Goal: Task Accomplishment & Management: Manage account settings

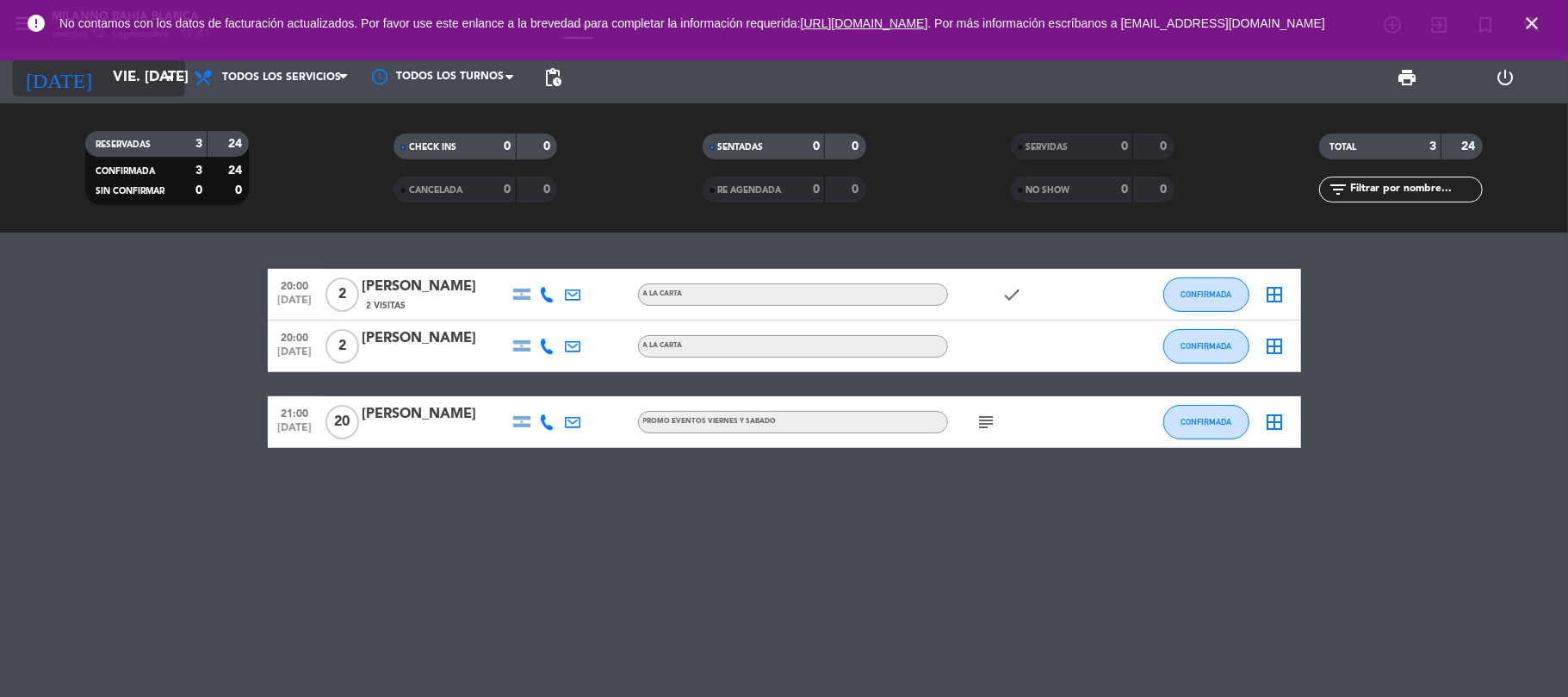
click at [145, 84] on input "vie. [DATE]" at bounding box center [197, 78] width 186 height 34
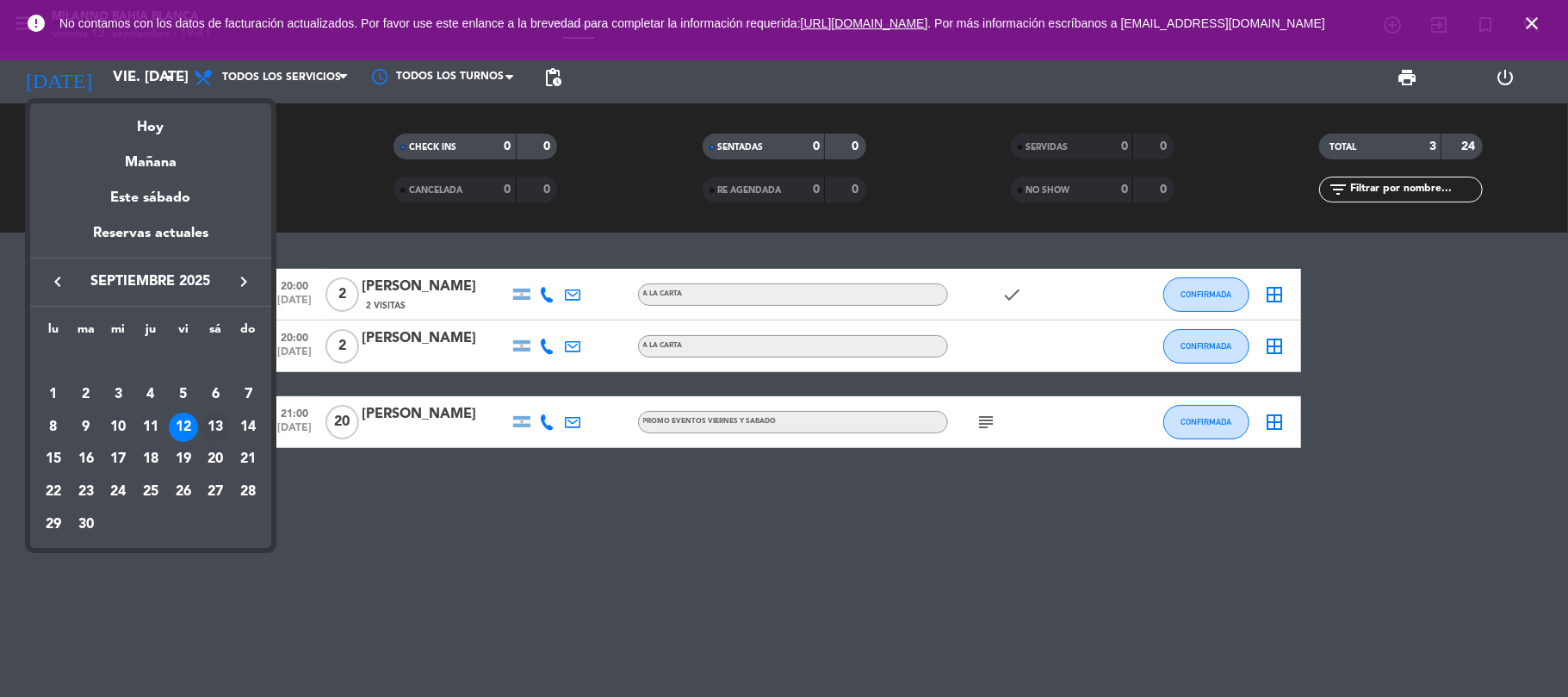
click at [225, 414] on td "13" at bounding box center [216, 427] width 33 height 33
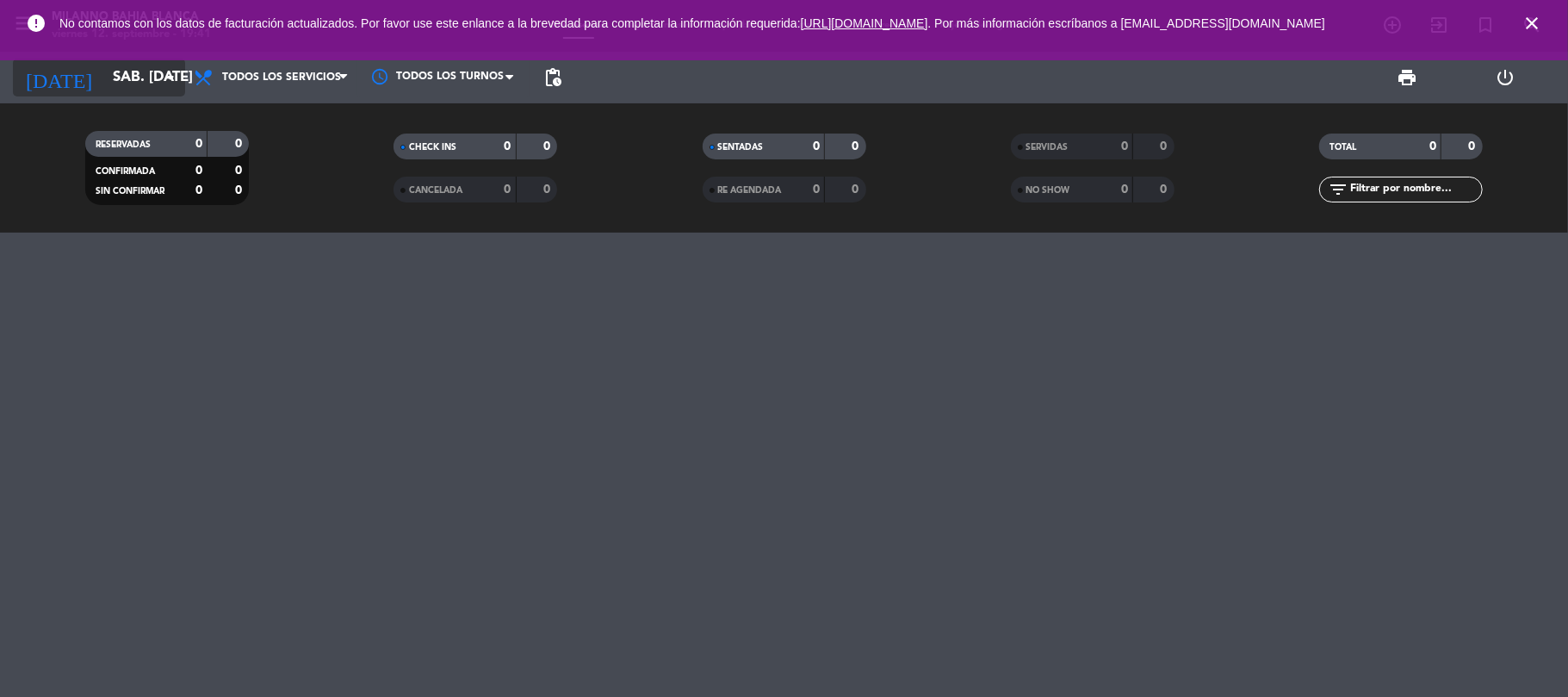
click at [158, 93] on input "sáb. [DATE]" at bounding box center [197, 78] width 186 height 34
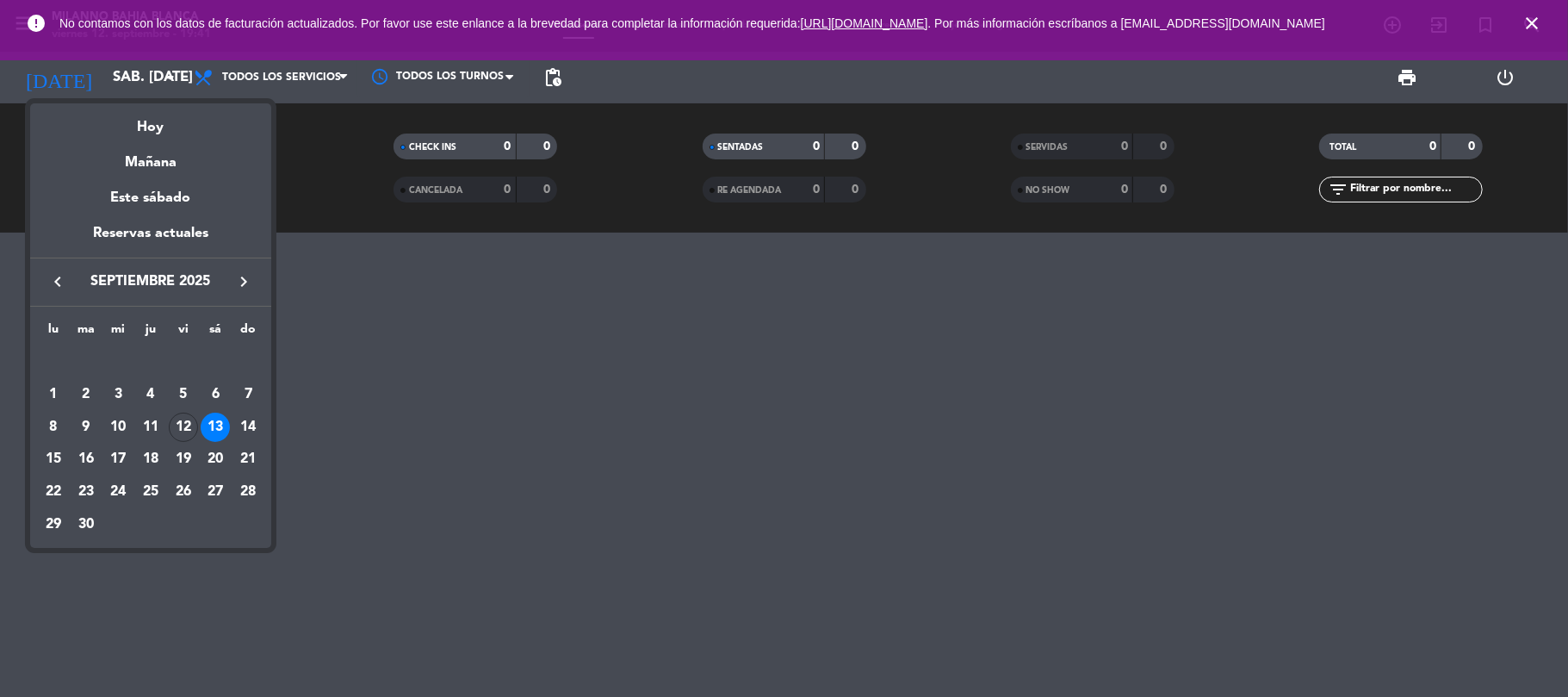
click at [259, 413] on td "14" at bounding box center [247, 427] width 33 height 33
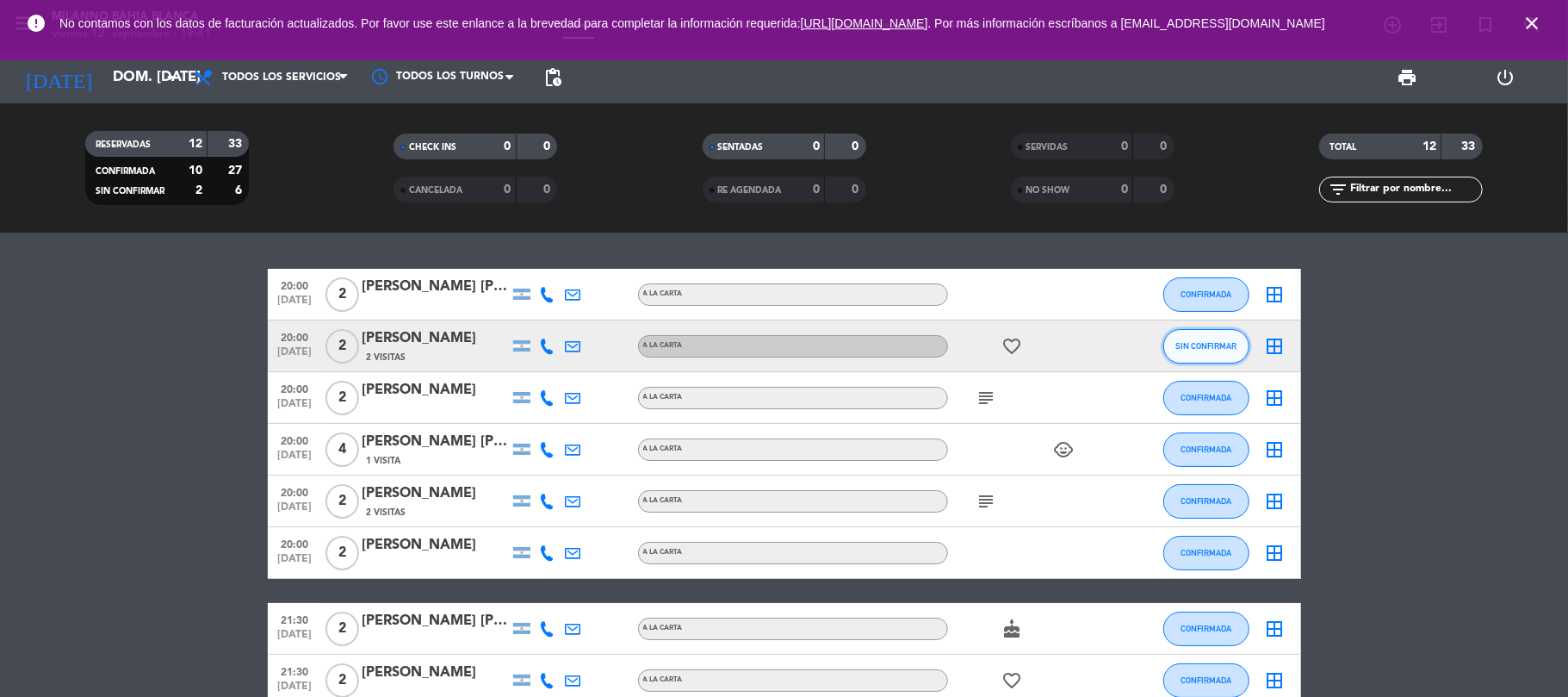
click at [1188, 342] on span "SIN CONFIRMAR" at bounding box center [1206, 346] width 61 height 9
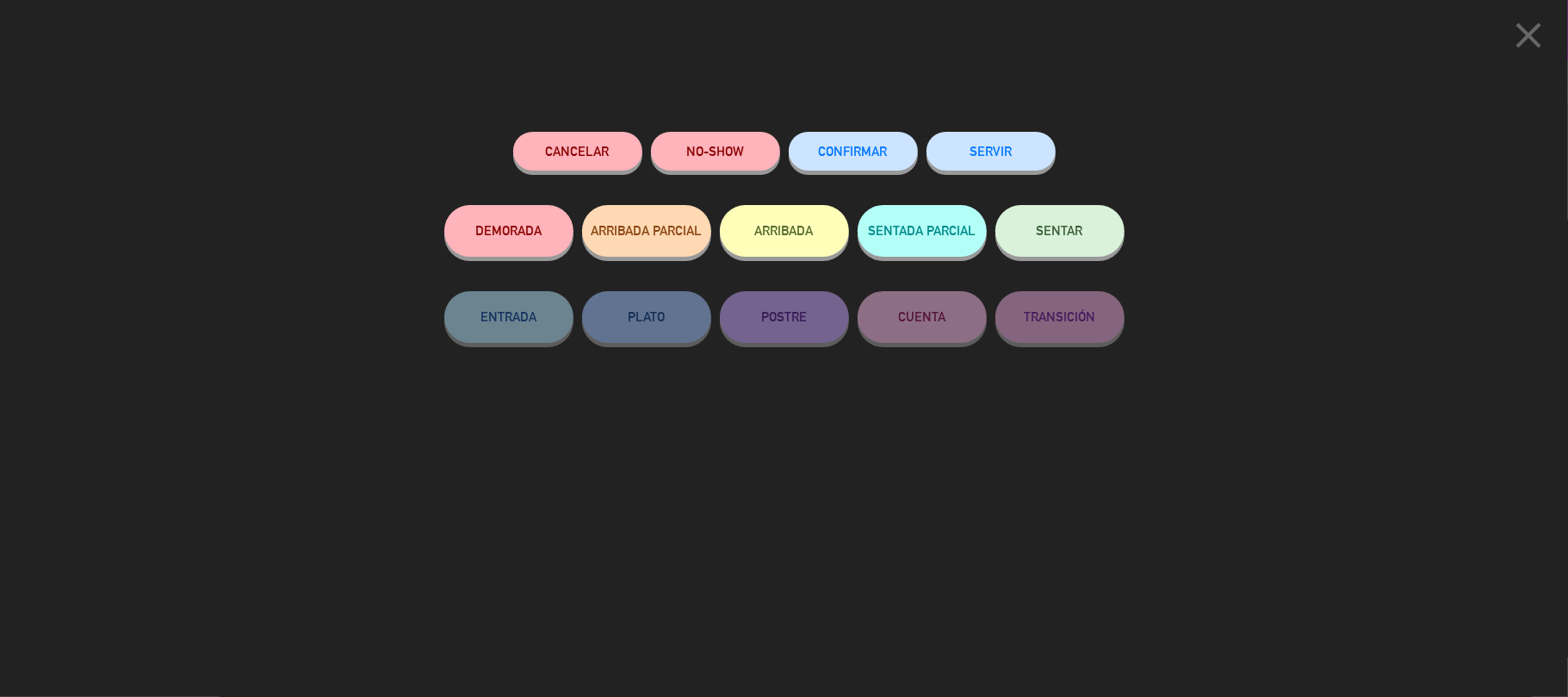
drag, startPoint x: 817, startPoint y: 155, endPoint x: 828, endPoint y: 174, distance: 22.0
click at [817, 154] on button "CONFIRMAR" at bounding box center [853, 152] width 129 height 39
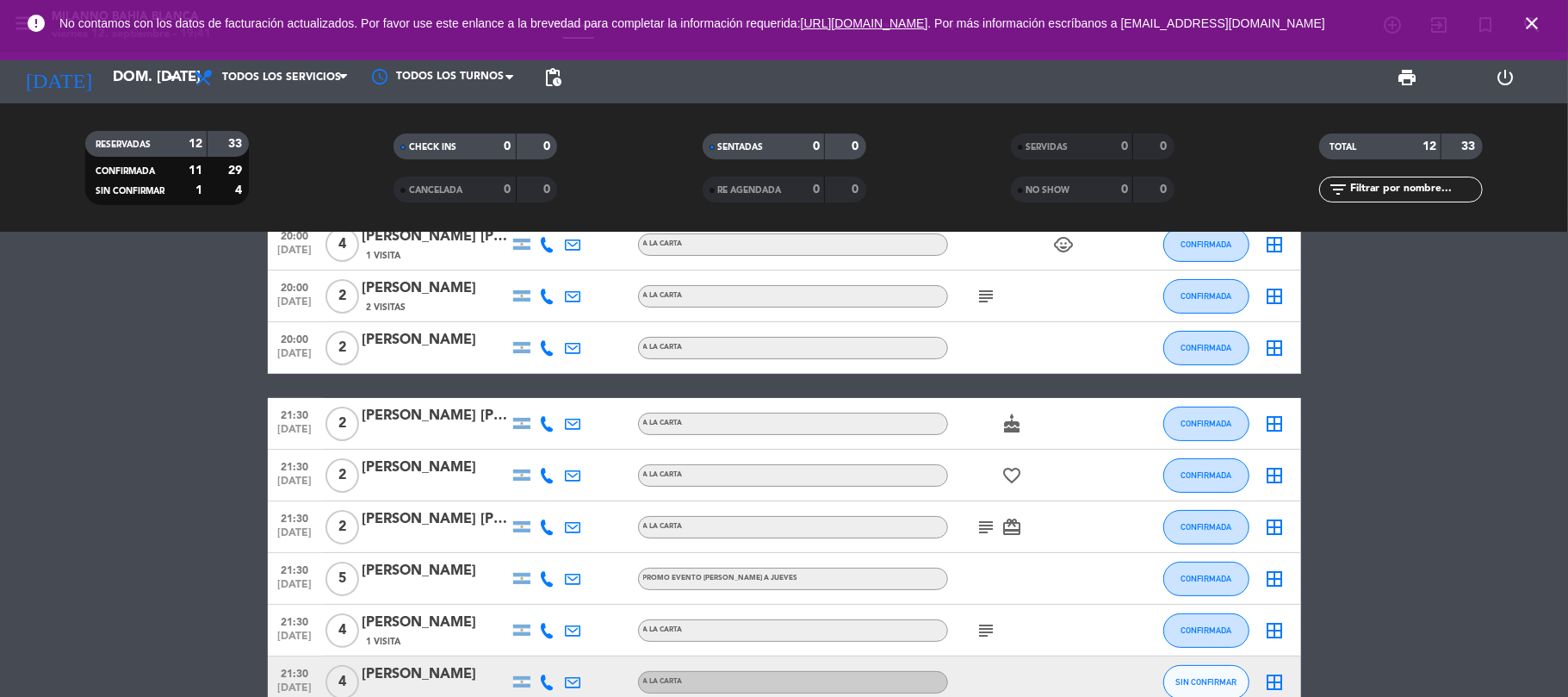
scroll to position [302, 0]
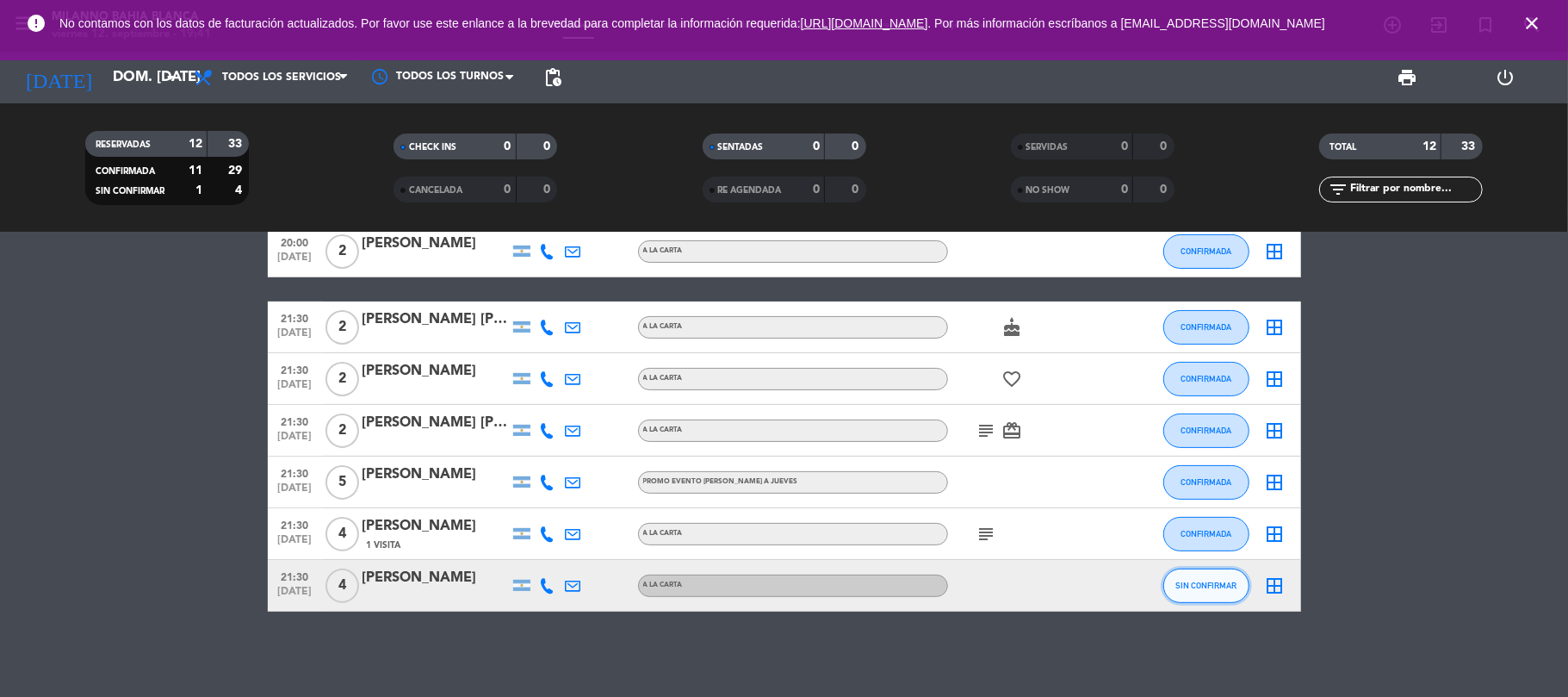
click at [1217, 569] on button "SIN CONFIRMAR" at bounding box center [1206, 585] width 86 height 34
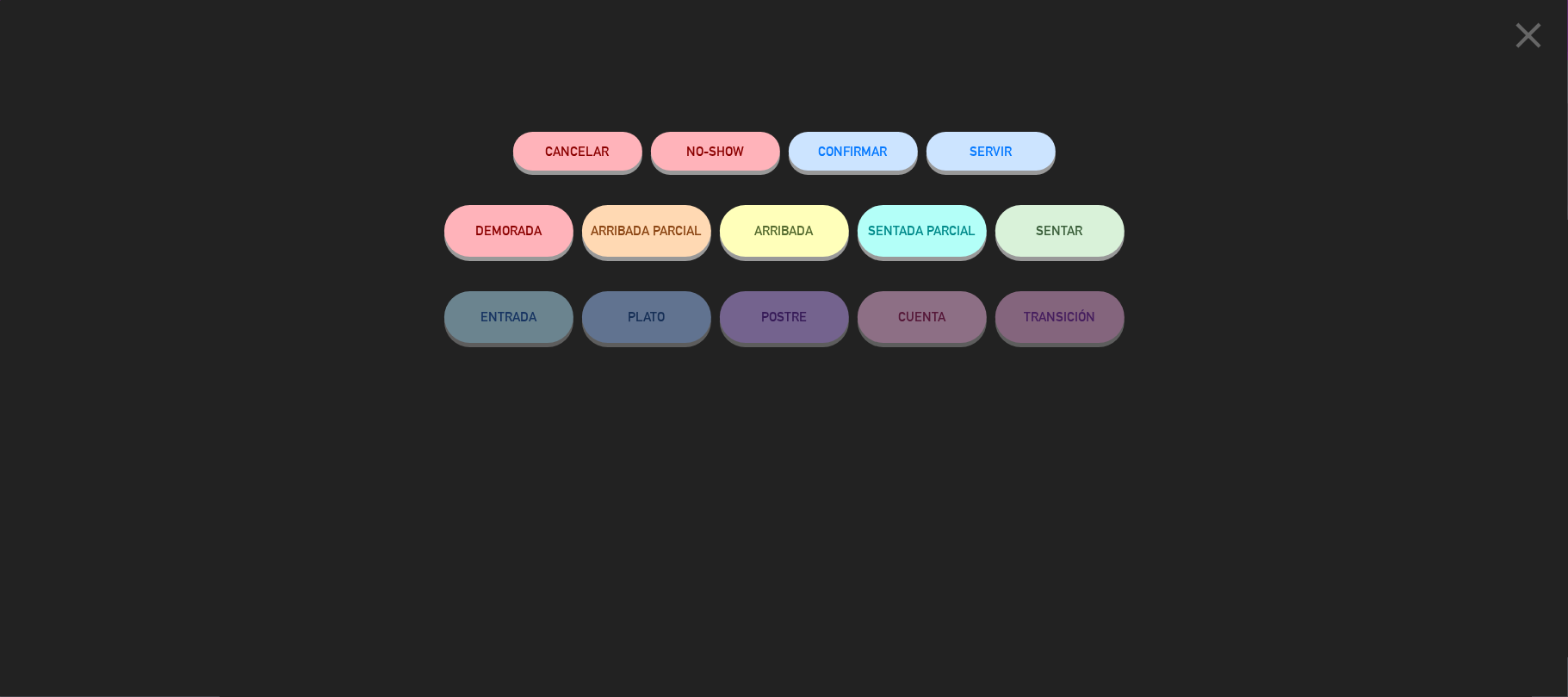
click at [844, 169] on div "CONFIRMAR" at bounding box center [853, 168] width 129 height 74
click at [838, 156] on span "CONFIRMAR" at bounding box center [853, 152] width 69 height 15
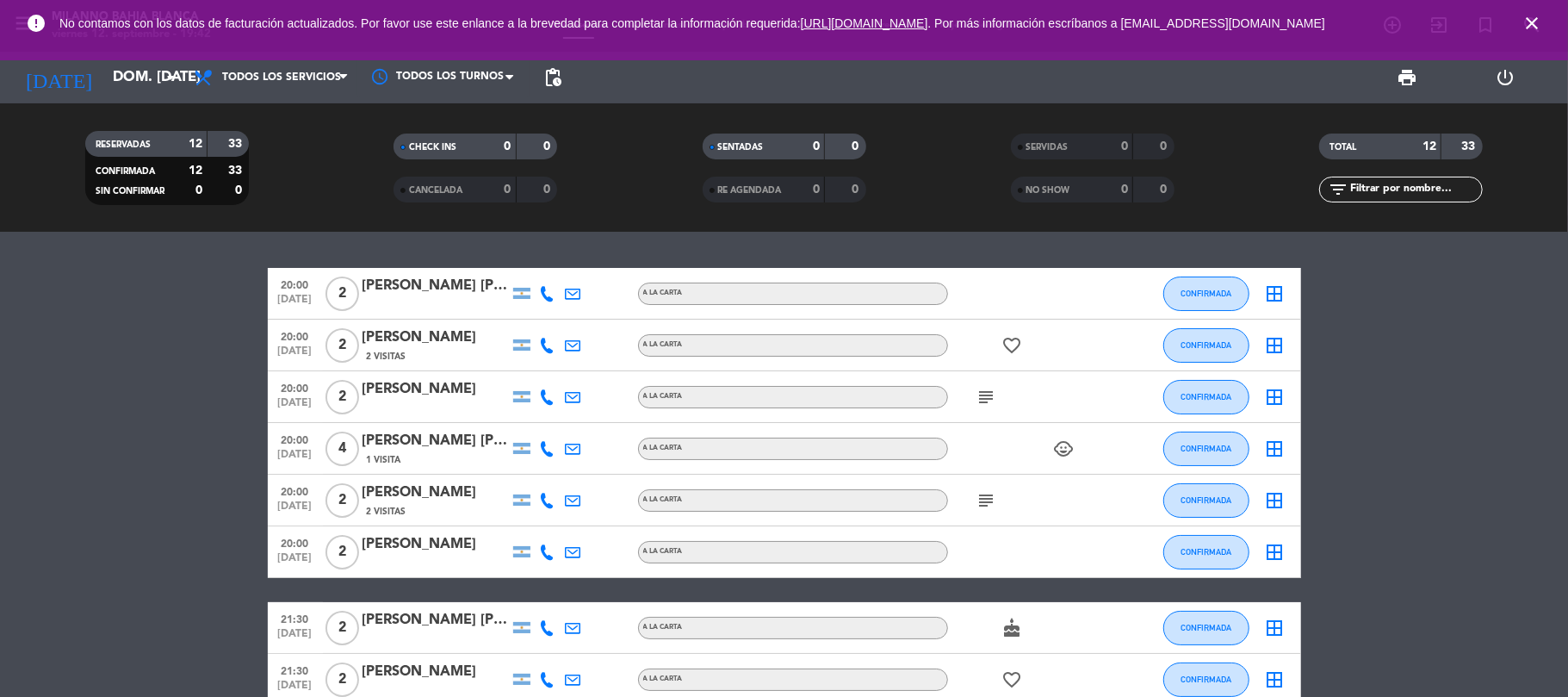
scroll to position [0, 0]
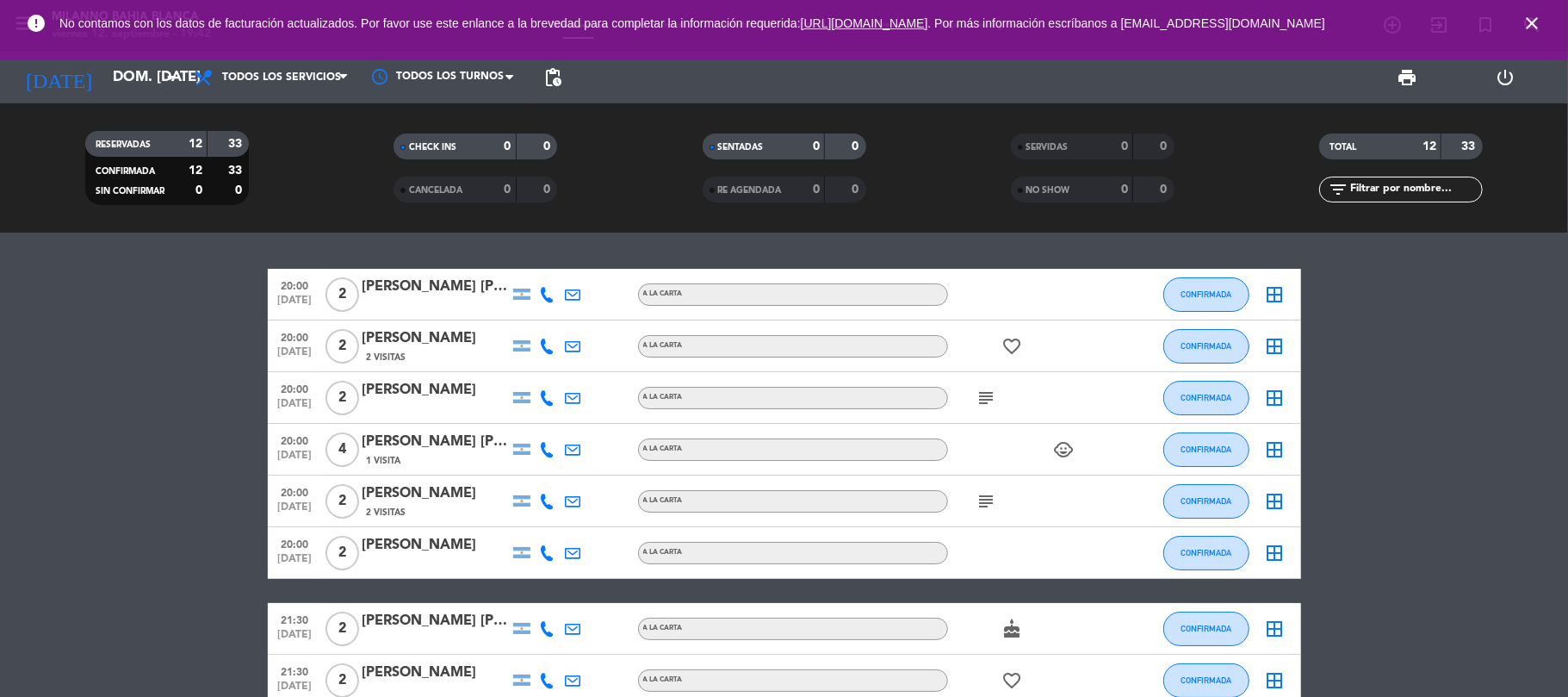
click at [1416, 438] on bookings-row "20:00 [DATE] 2 [PERSON_NAME] [PERSON_NAME] CONFIRMADA border_all 20:00 [DATE] 2…" at bounding box center [784, 591] width 1568 height 644
click at [981, 396] on icon "subject" at bounding box center [987, 398] width 20 height 20
click at [995, 498] on icon "subject" at bounding box center [987, 502] width 20 height 20
click at [1535, 462] on bookings-row "20:00 [DATE] 2 [PERSON_NAME] [PERSON_NAME] CONFIRMADA border_all 20:00 [DATE] 2…" at bounding box center [784, 591] width 1568 height 644
click at [121, 66] on input "dom. [DATE]" at bounding box center [197, 78] width 186 height 34
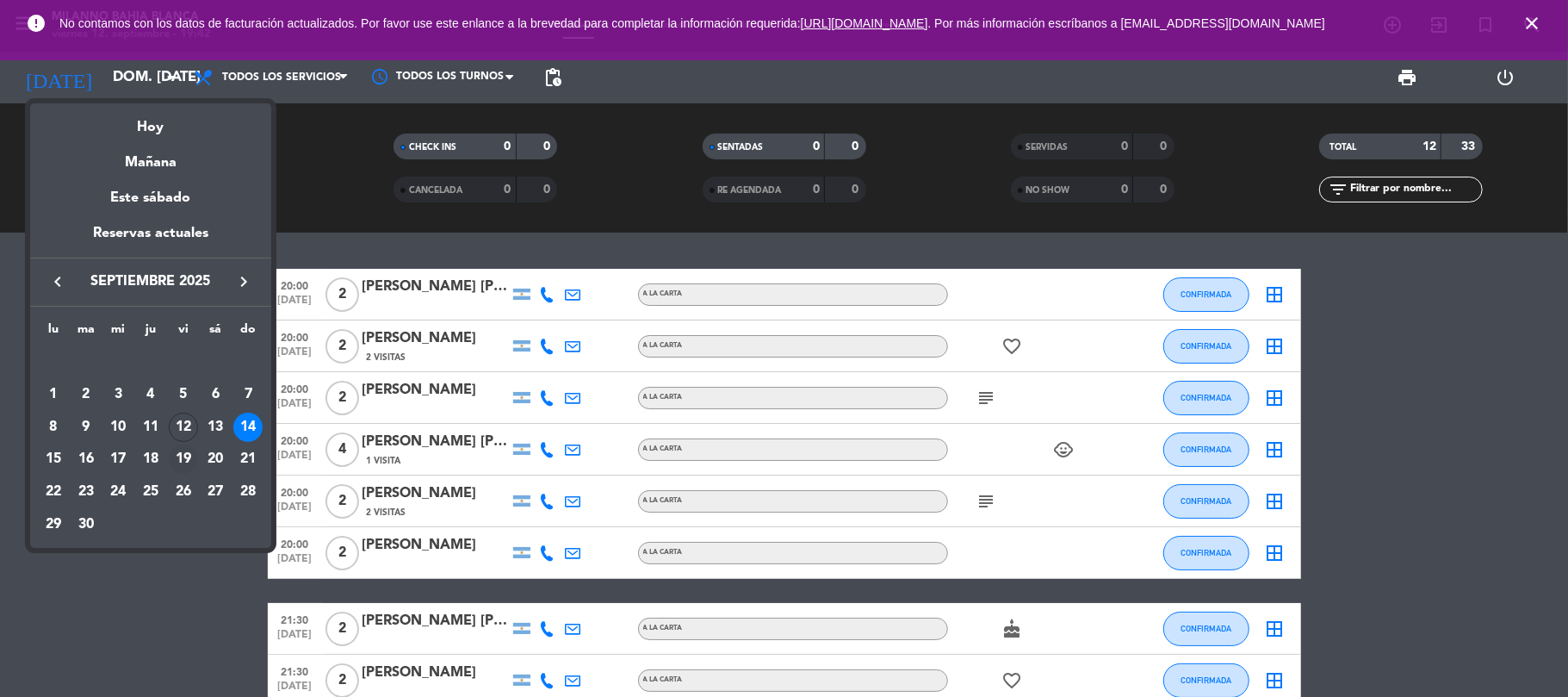
click at [178, 453] on div "19" at bounding box center [182, 459] width 29 height 29
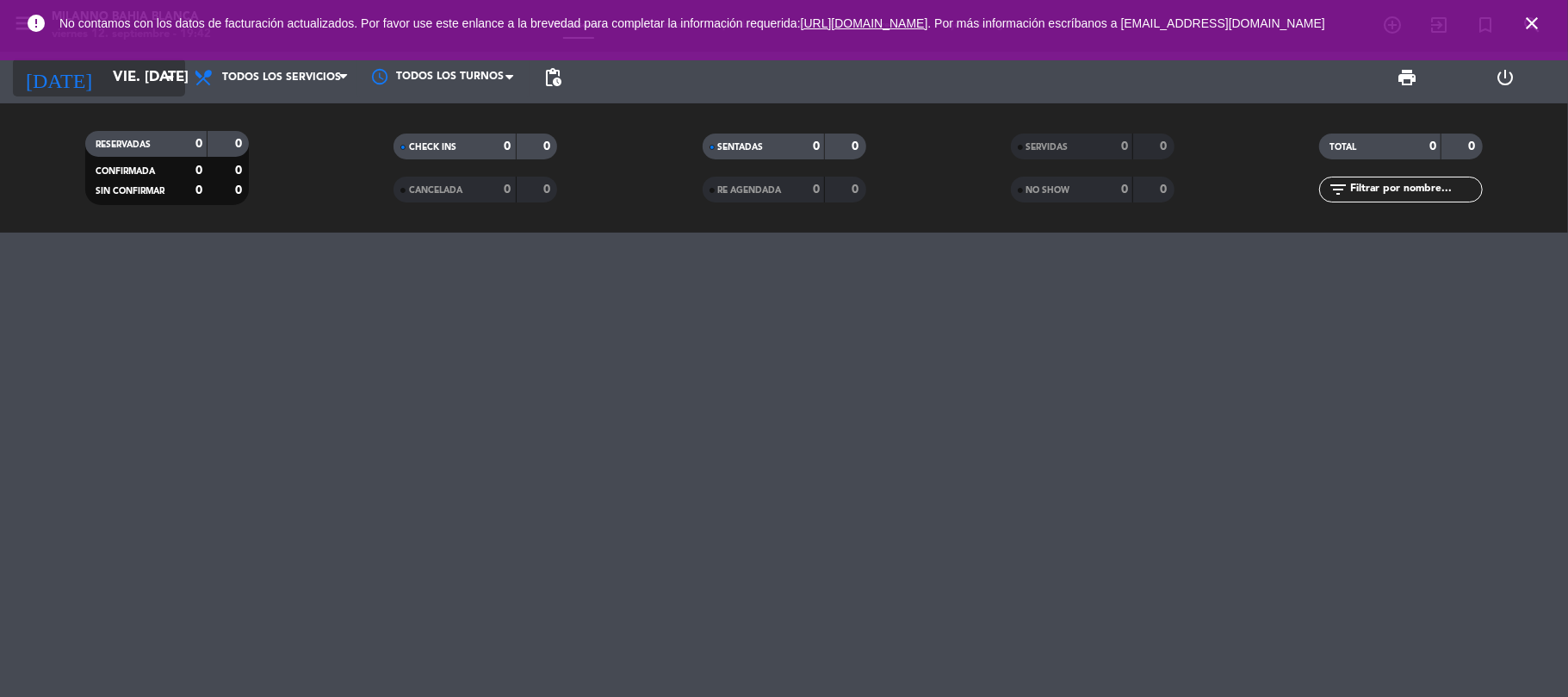
click at [134, 77] on input "vie. [DATE]" at bounding box center [197, 78] width 186 height 34
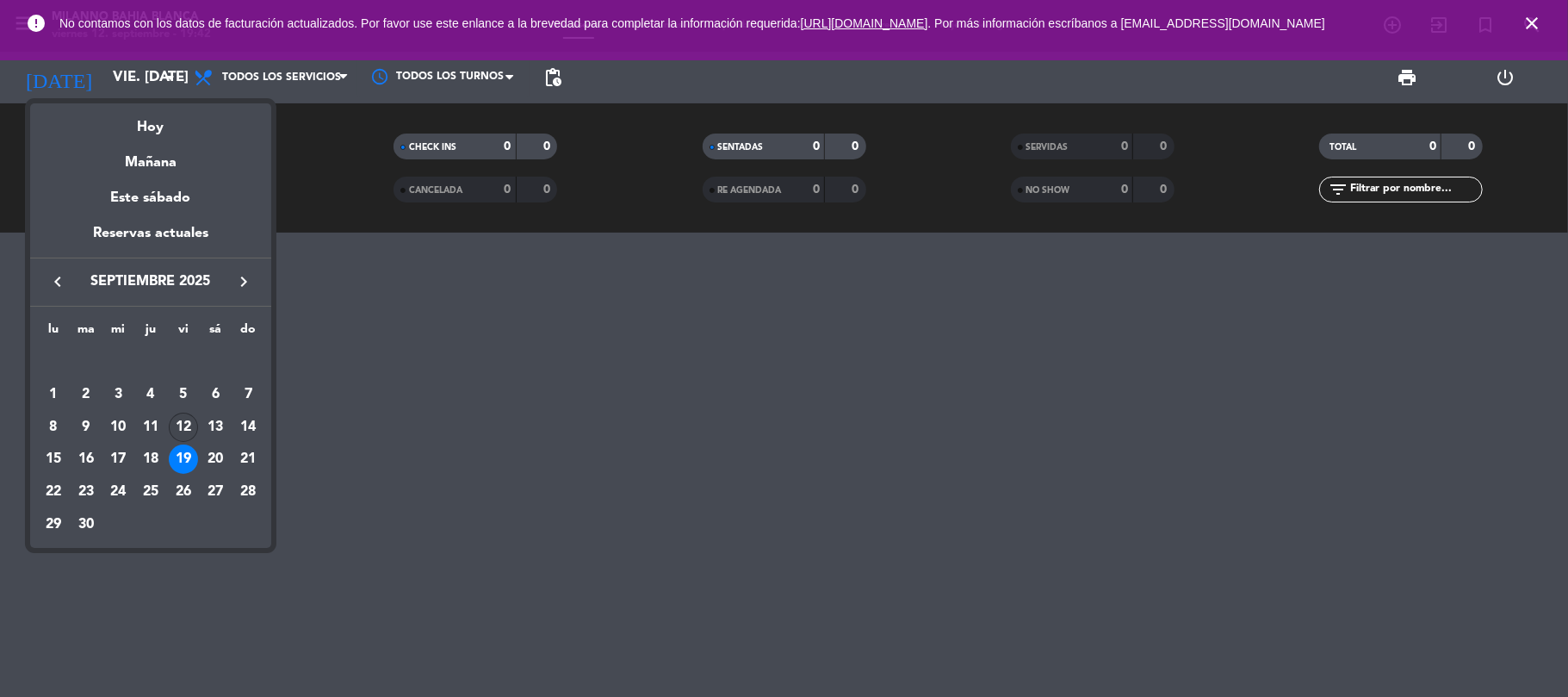
click at [183, 422] on div "12" at bounding box center [182, 426] width 29 height 29
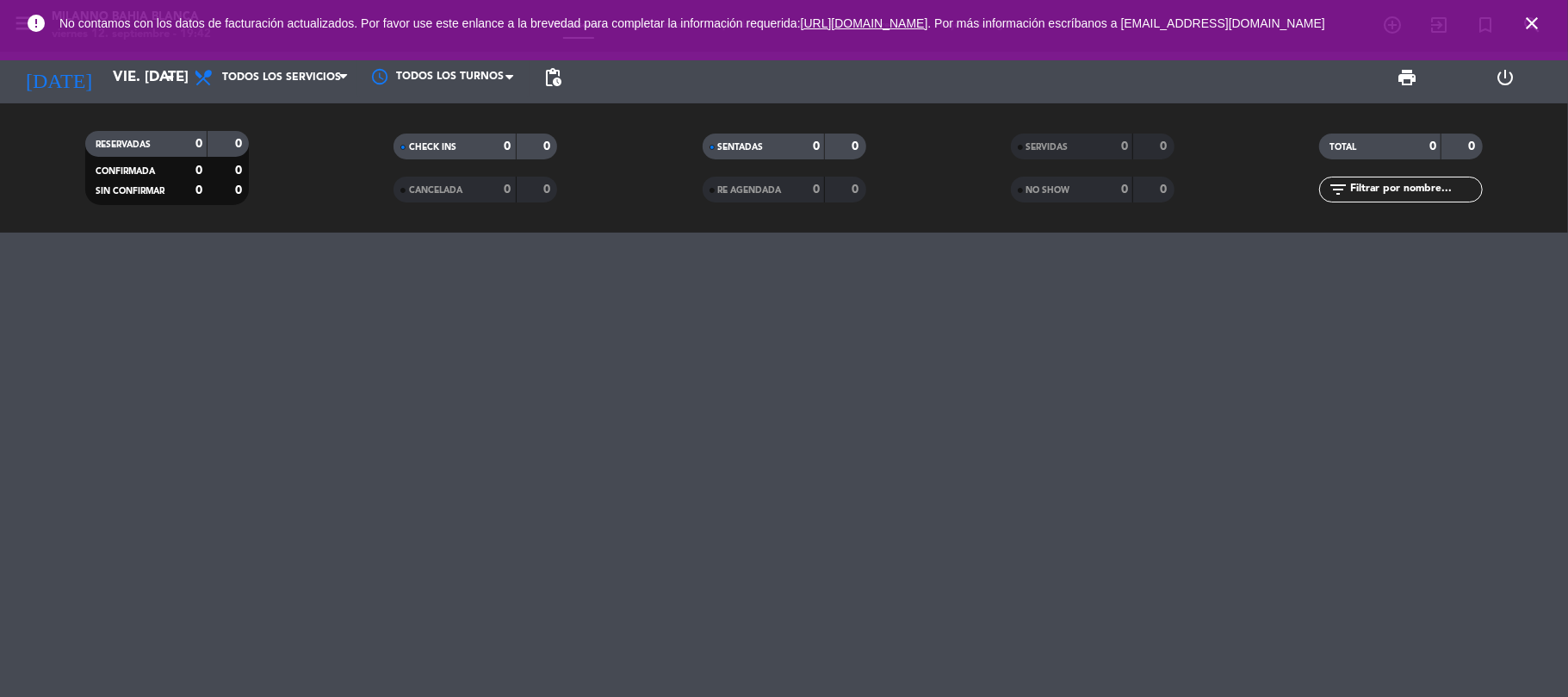
type input "vie. [DATE]"
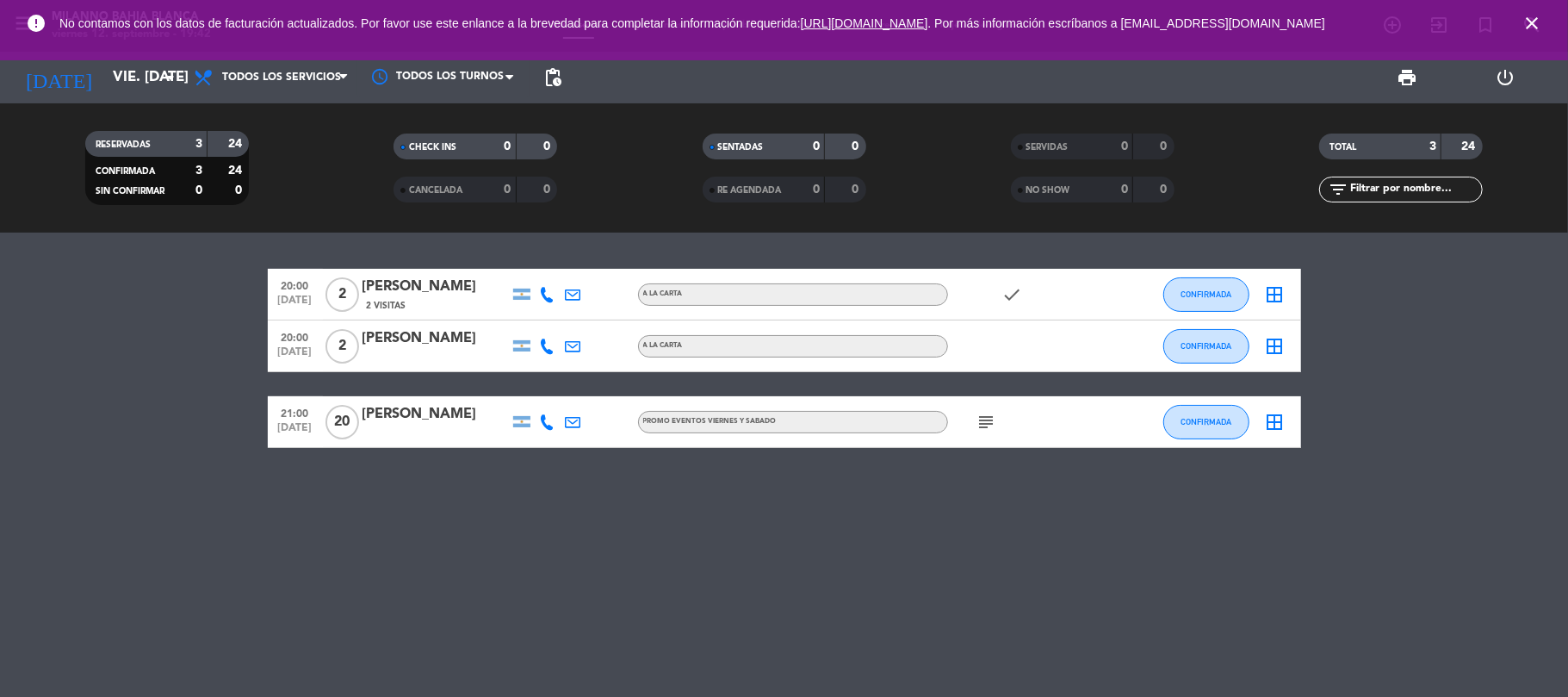
click at [982, 419] on icon "subject" at bounding box center [987, 422] width 20 height 20
click at [714, 526] on div "20:00 [DATE] 2 [PERSON_NAME] 2 Visitas A LA CARTA check CONFIRMADA border_all 2…" at bounding box center [784, 464] width 1568 height 464
